Goal: Transaction & Acquisition: Purchase product/service

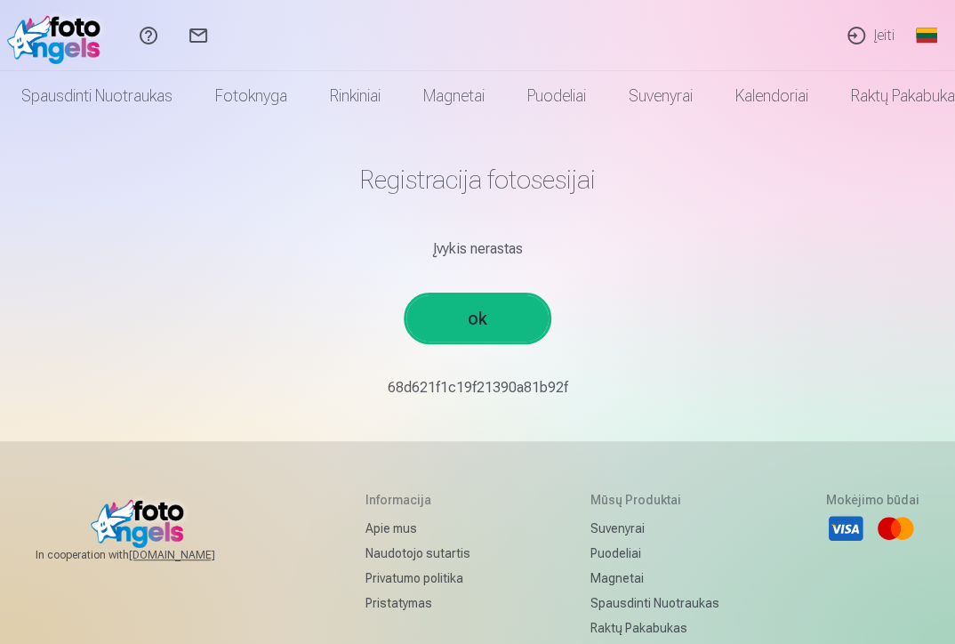
click at [486, 319] on link "ok" at bounding box center [477, 318] width 142 height 46
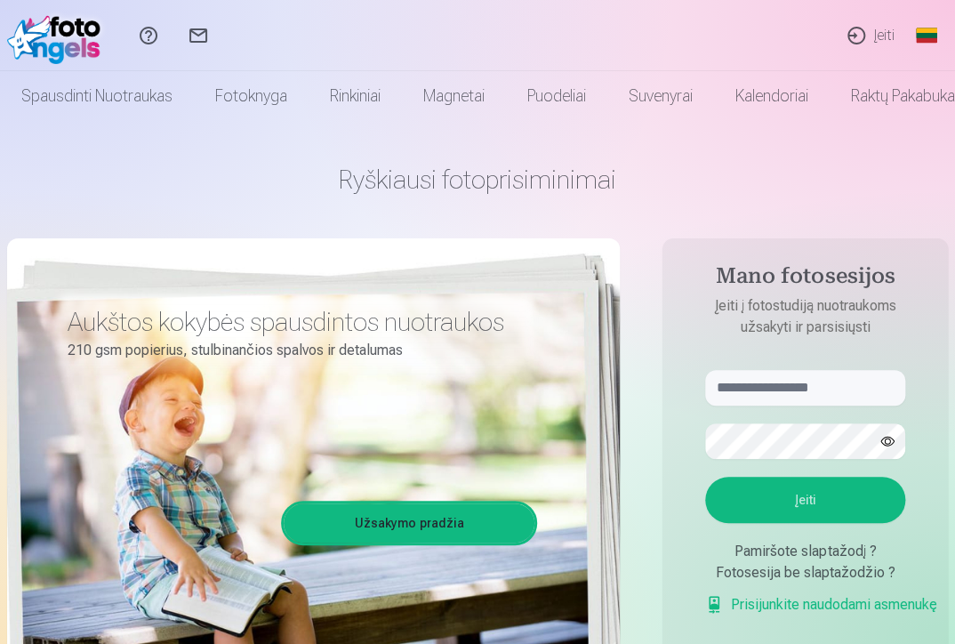
click at [886, 33] on link "Įeiti" at bounding box center [869, 35] width 77 height 71
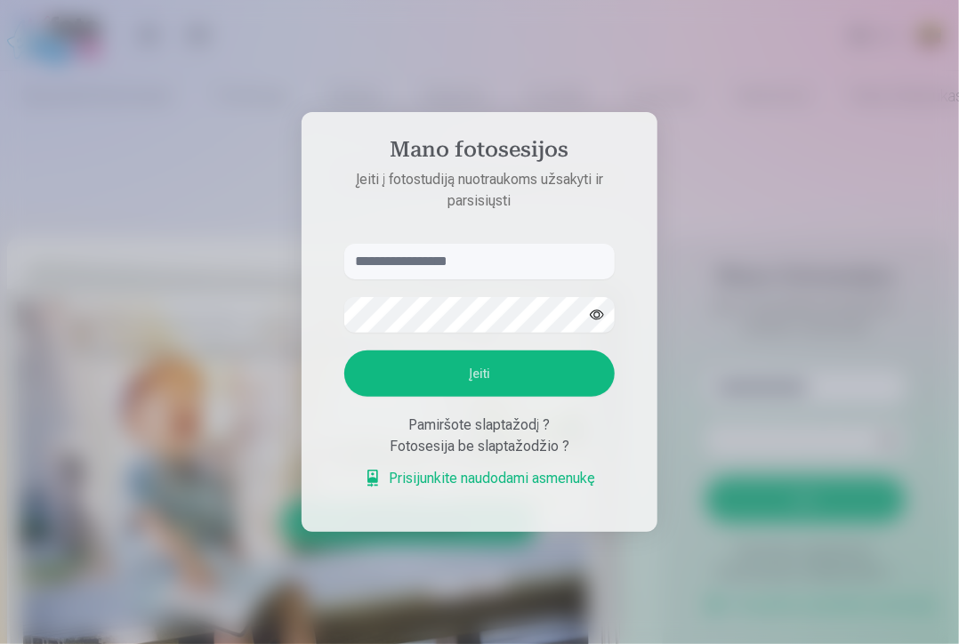
click at [711, 221] on div at bounding box center [479, 322] width 959 height 644
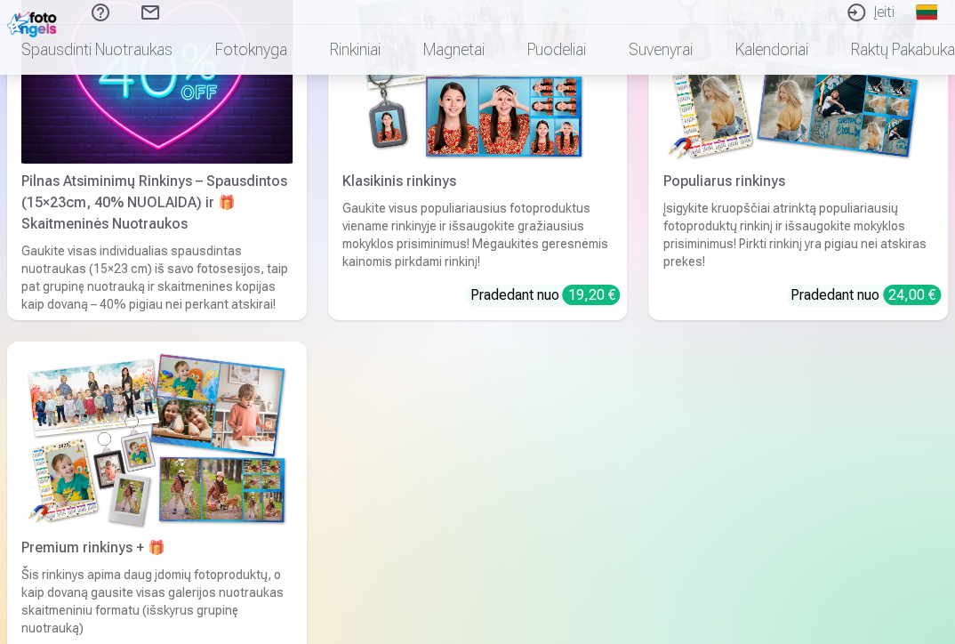
scroll to position [2104, 0]
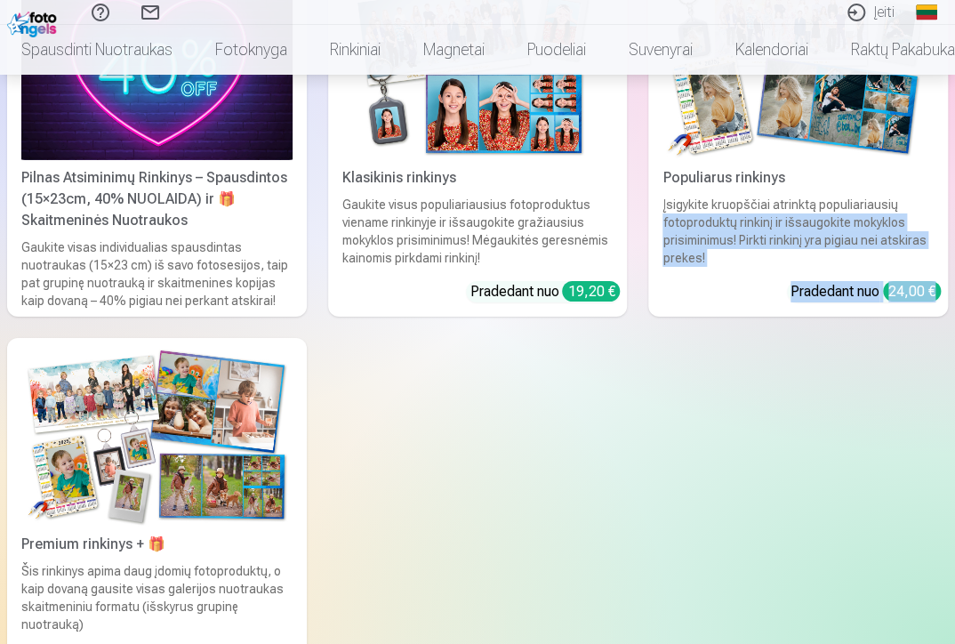
drag, startPoint x: 953, startPoint y: 209, endPoint x: 951, endPoint y: 567, distance: 358.4
drag, startPoint x: 951, startPoint y: 567, endPoint x: 943, endPoint y: 554, distance: 16.0
click at [943, 554] on div "Pilnas Atsiminimų Rinkinys – Spausdintos (15×23cm, 40% NUOLAIDA) ir 🎁 Skaitmeni…" at bounding box center [477, 327] width 941 height 710
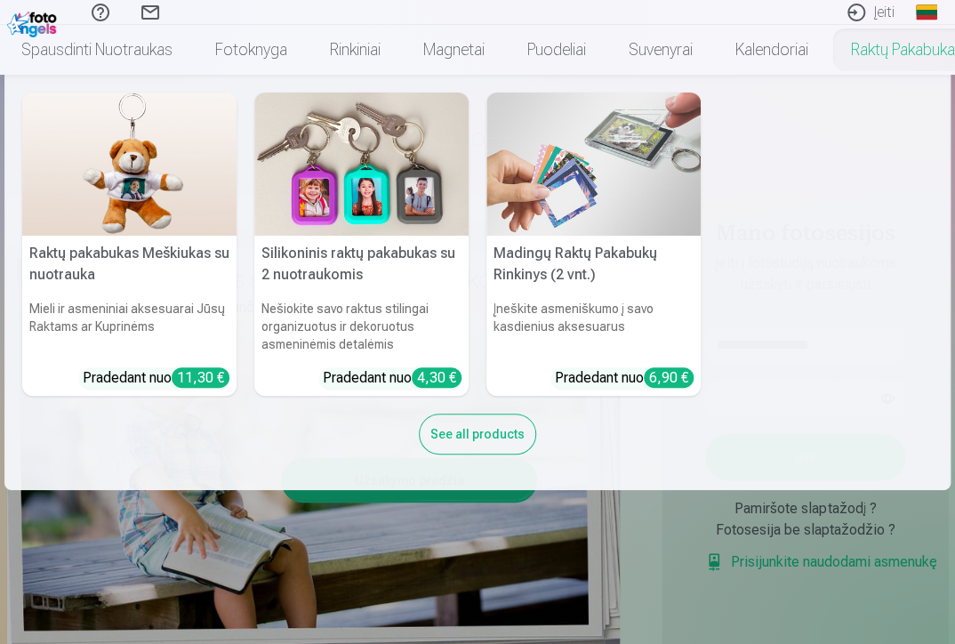
scroll to position [0, 0]
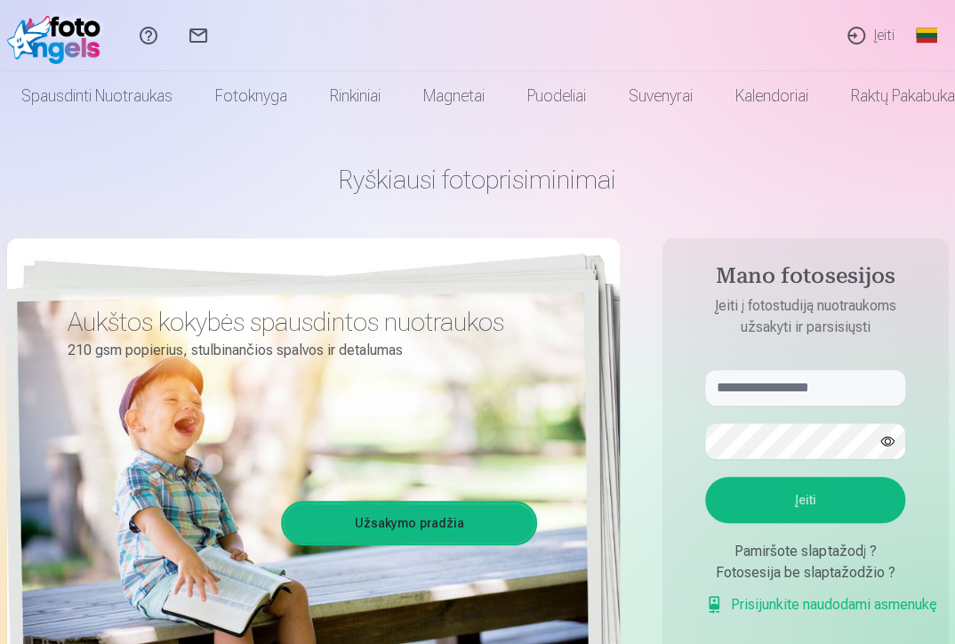
click at [680, 26] on div "Pagalbos centras Susisiekite su mumis Įeiti Global Lithuanian (lt) English (en)…" at bounding box center [477, 35] width 955 height 71
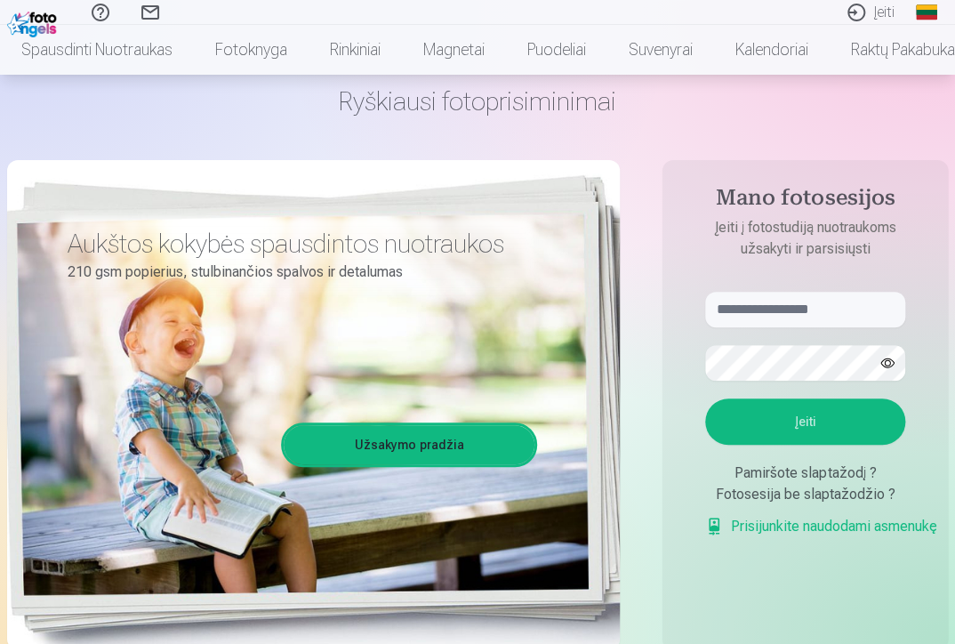
scroll to position [89, 0]
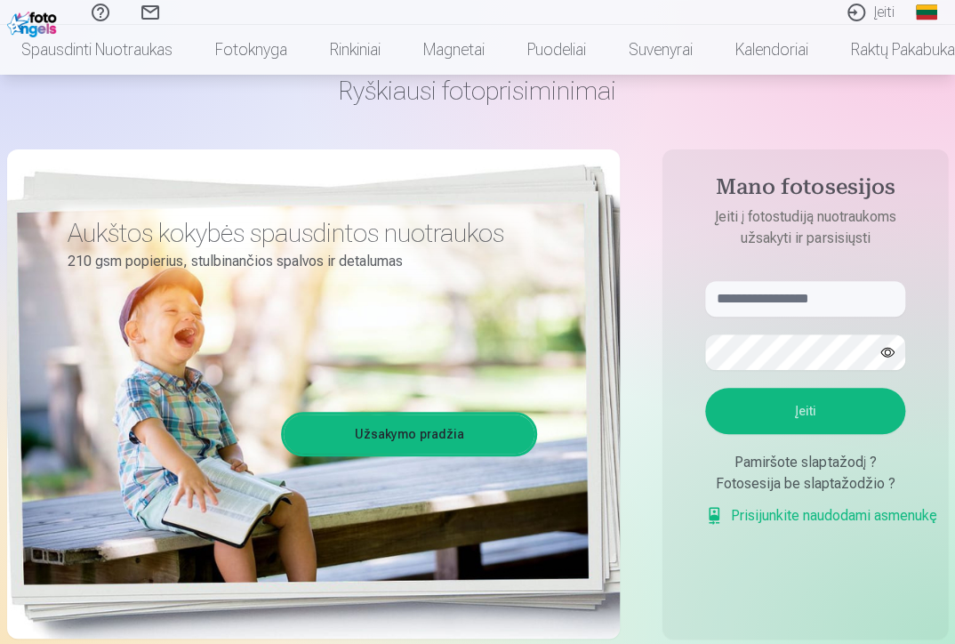
click at [391, 429] on link "Užsakymo pradžia" at bounding box center [409, 433] width 251 height 39
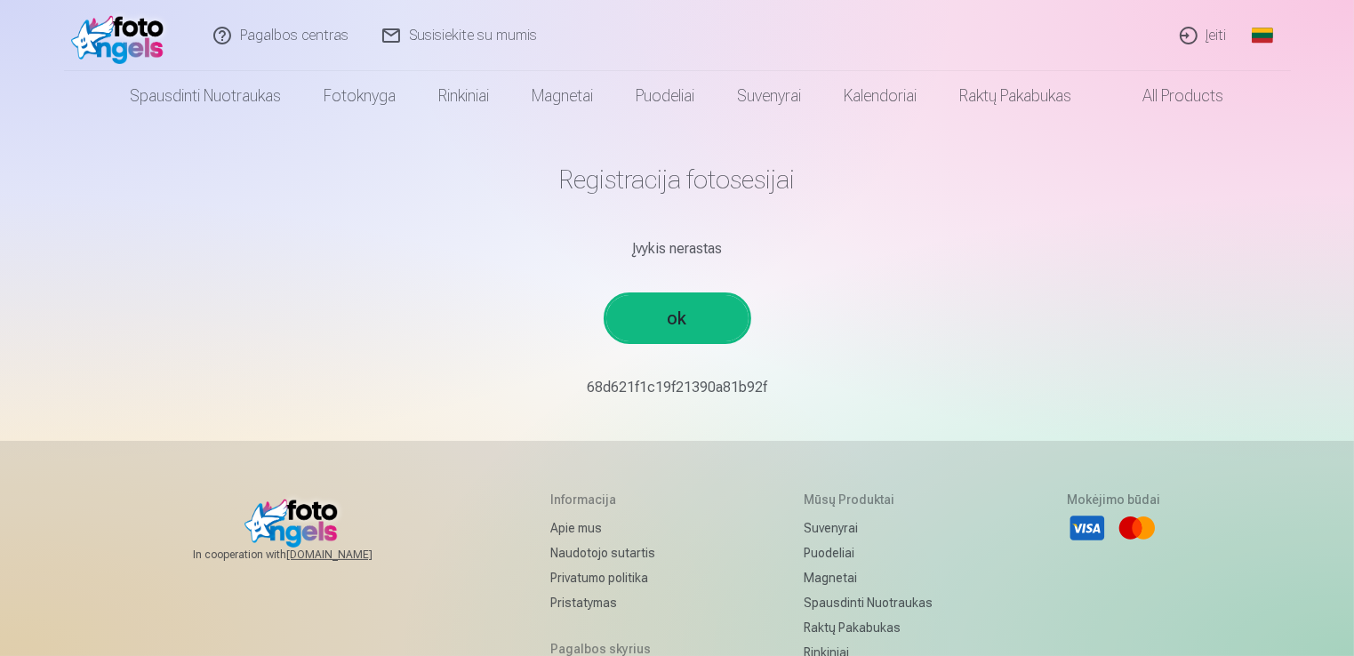
click at [683, 318] on link "ok" at bounding box center [677, 318] width 142 height 46
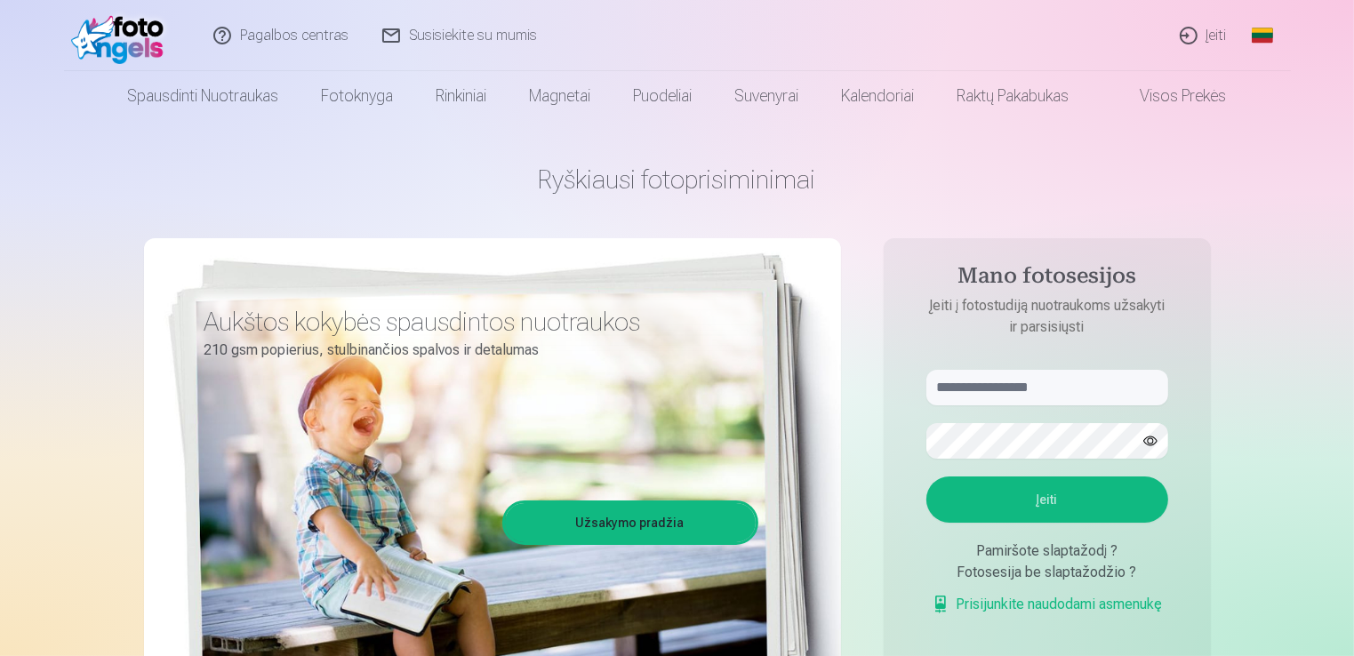
click at [1191, 28] on link "Įeiti" at bounding box center [1204, 35] width 81 height 71
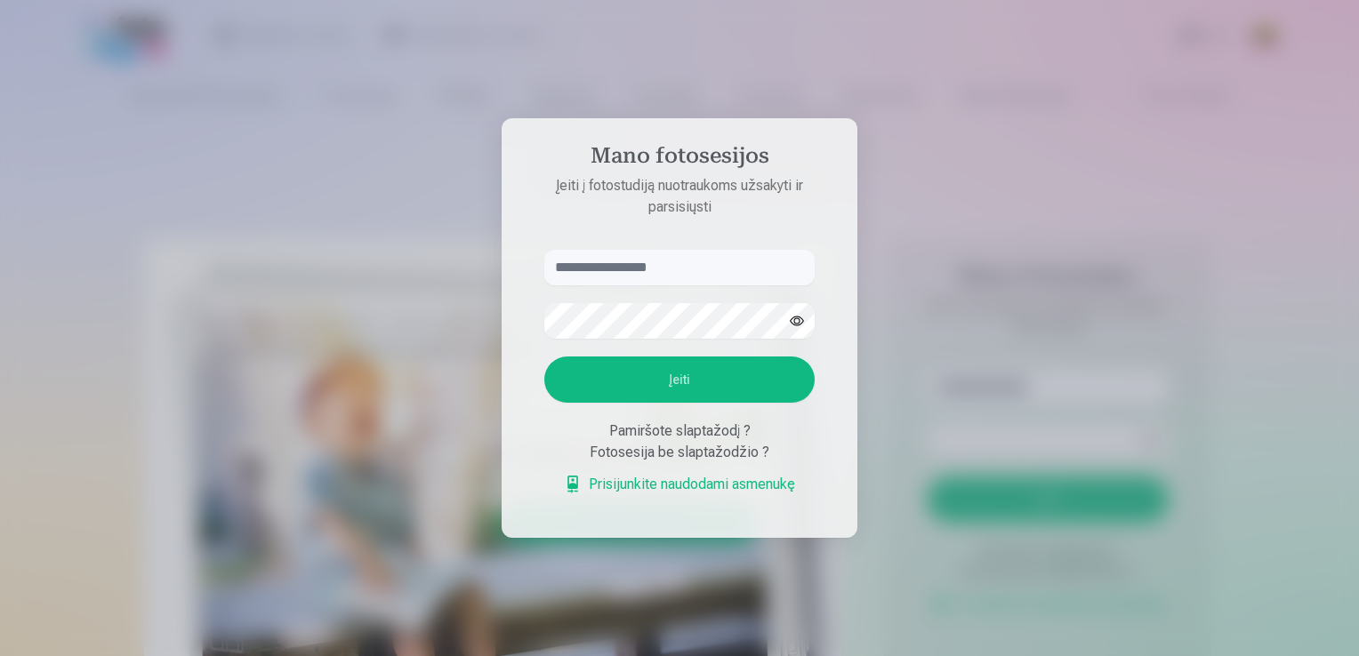
click at [657, 490] on link "Prisijunkite naudodami asmenukę" at bounding box center [679, 484] width 231 height 21
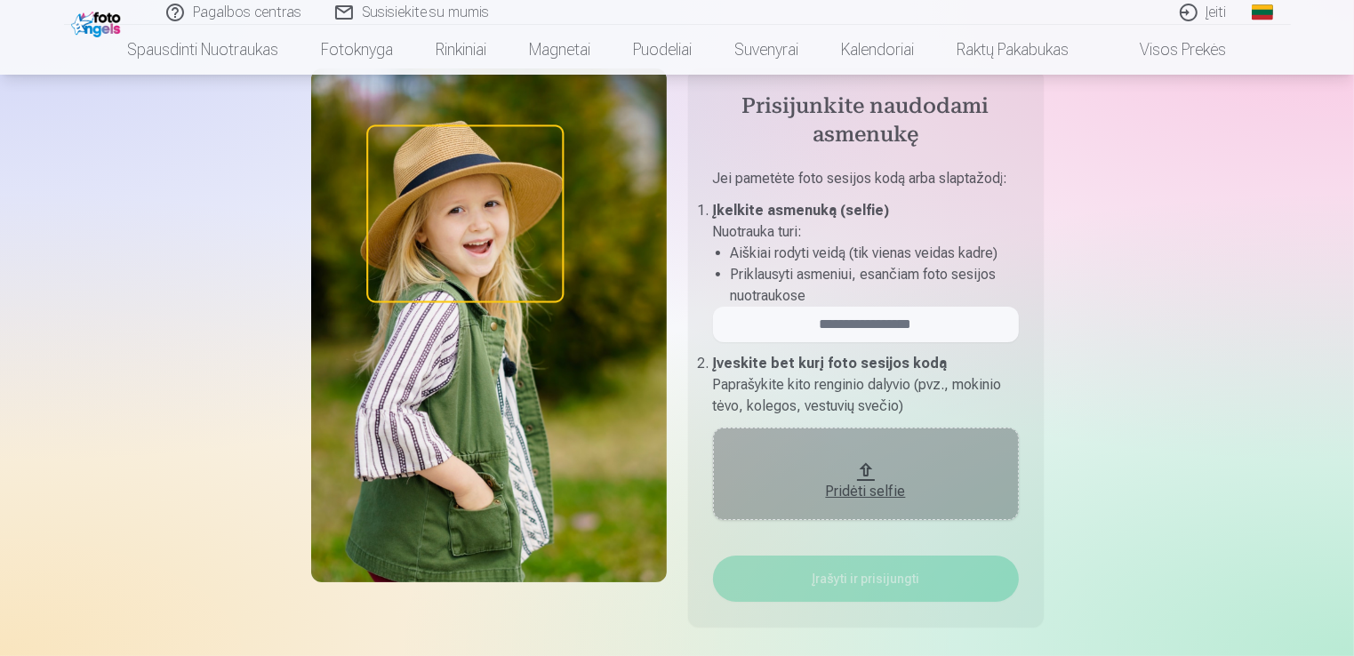
scroll to position [89, 0]
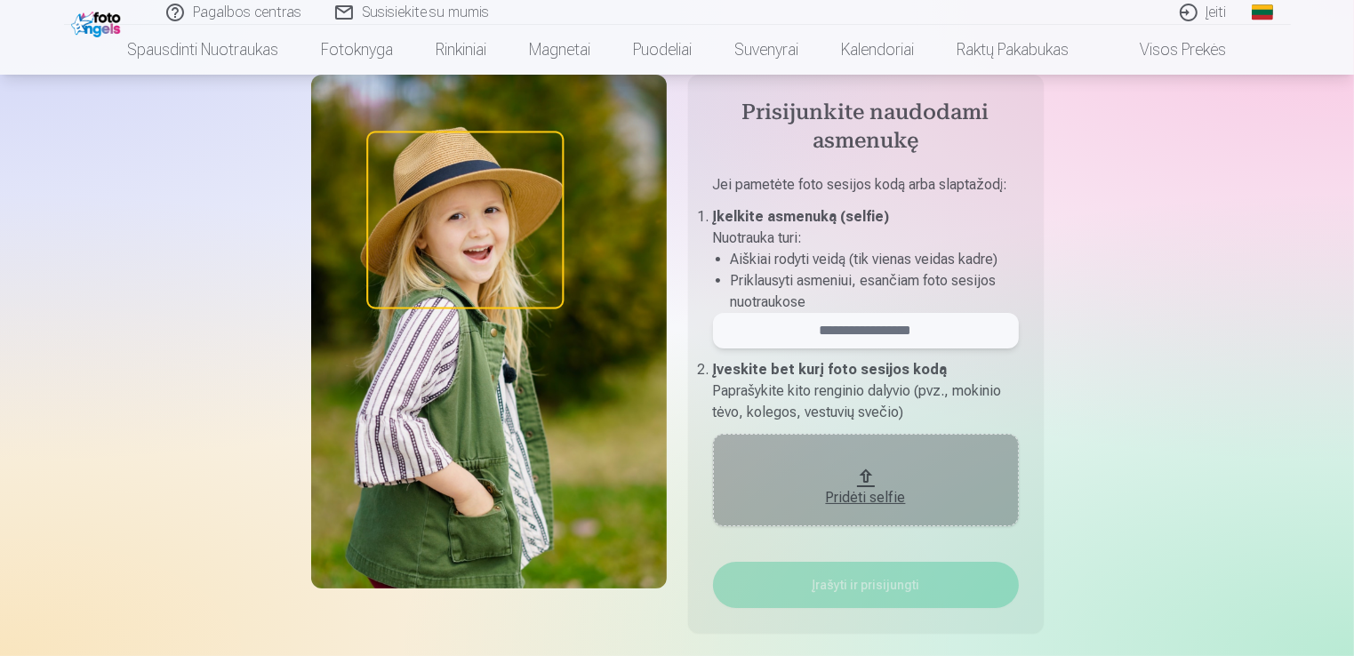
click at [876, 340] on input "email" at bounding box center [866, 331] width 306 height 36
